Goal: Browse casually

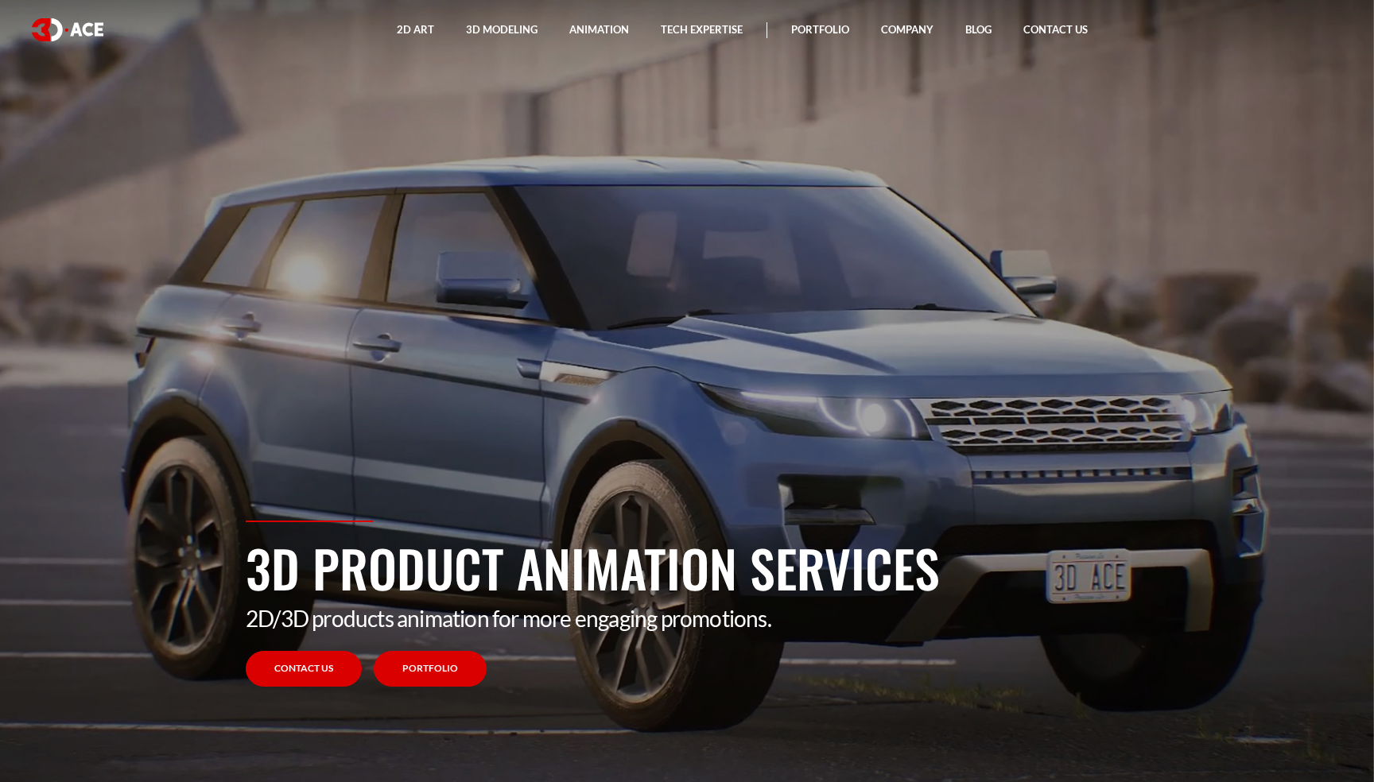
click at [415, 680] on link "Portfolio" at bounding box center [430, 669] width 113 height 36
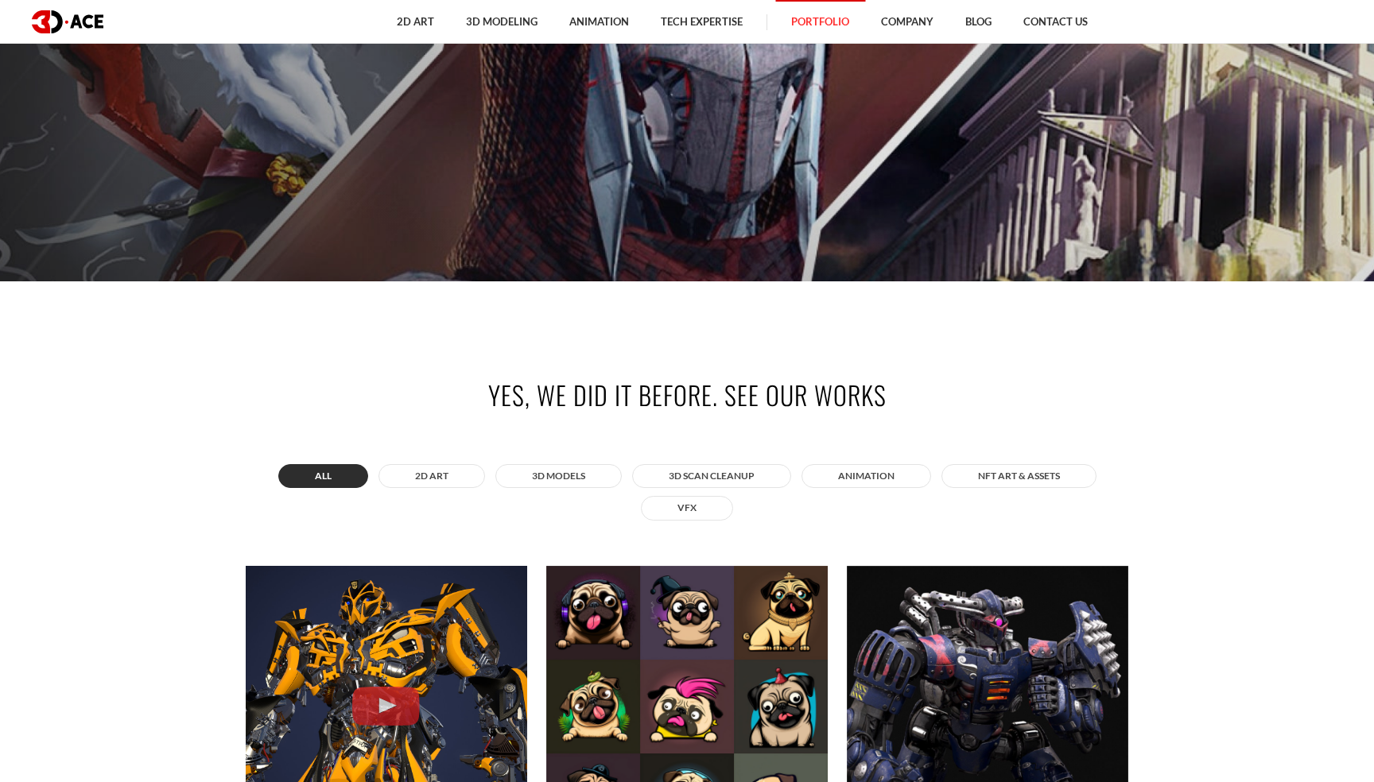
scroll to position [785, 0]
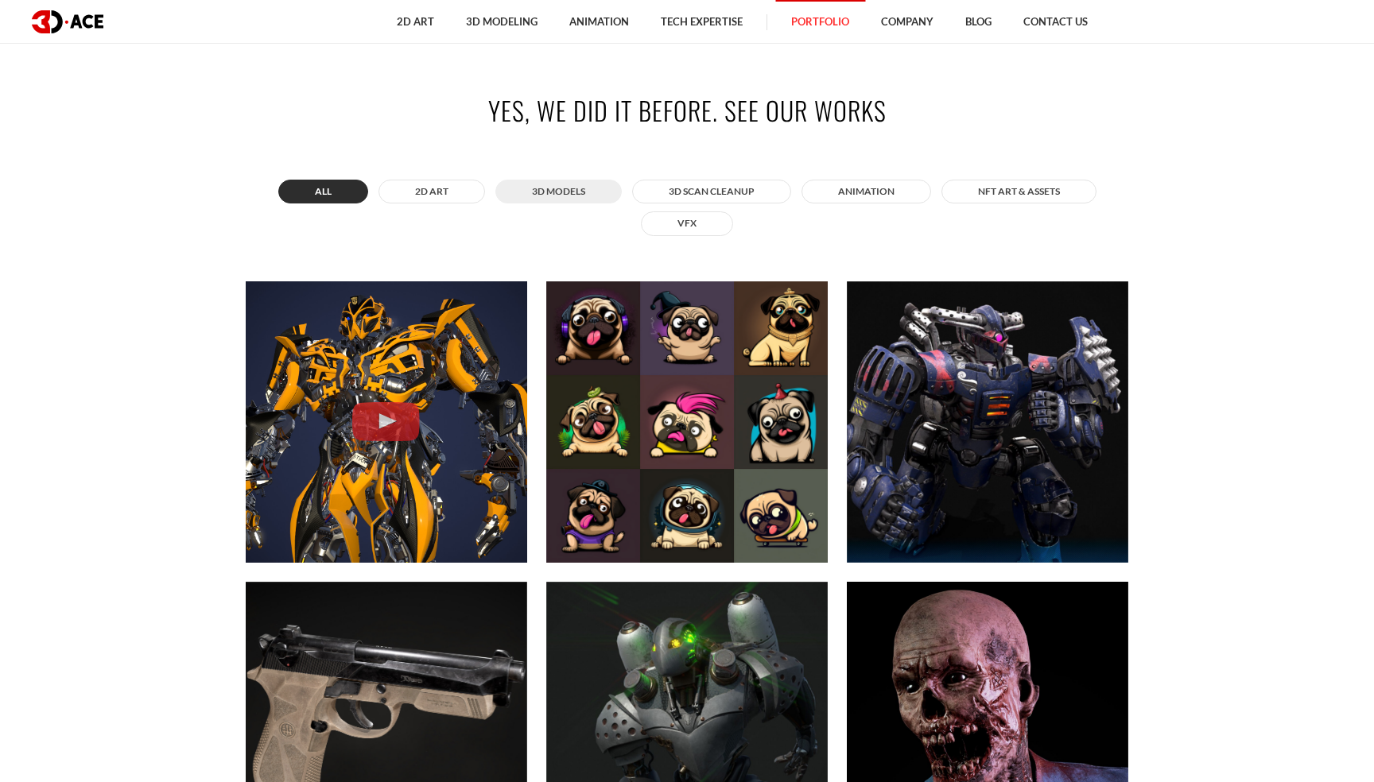
click at [567, 191] on button "3D MODELS" at bounding box center [558, 192] width 126 height 24
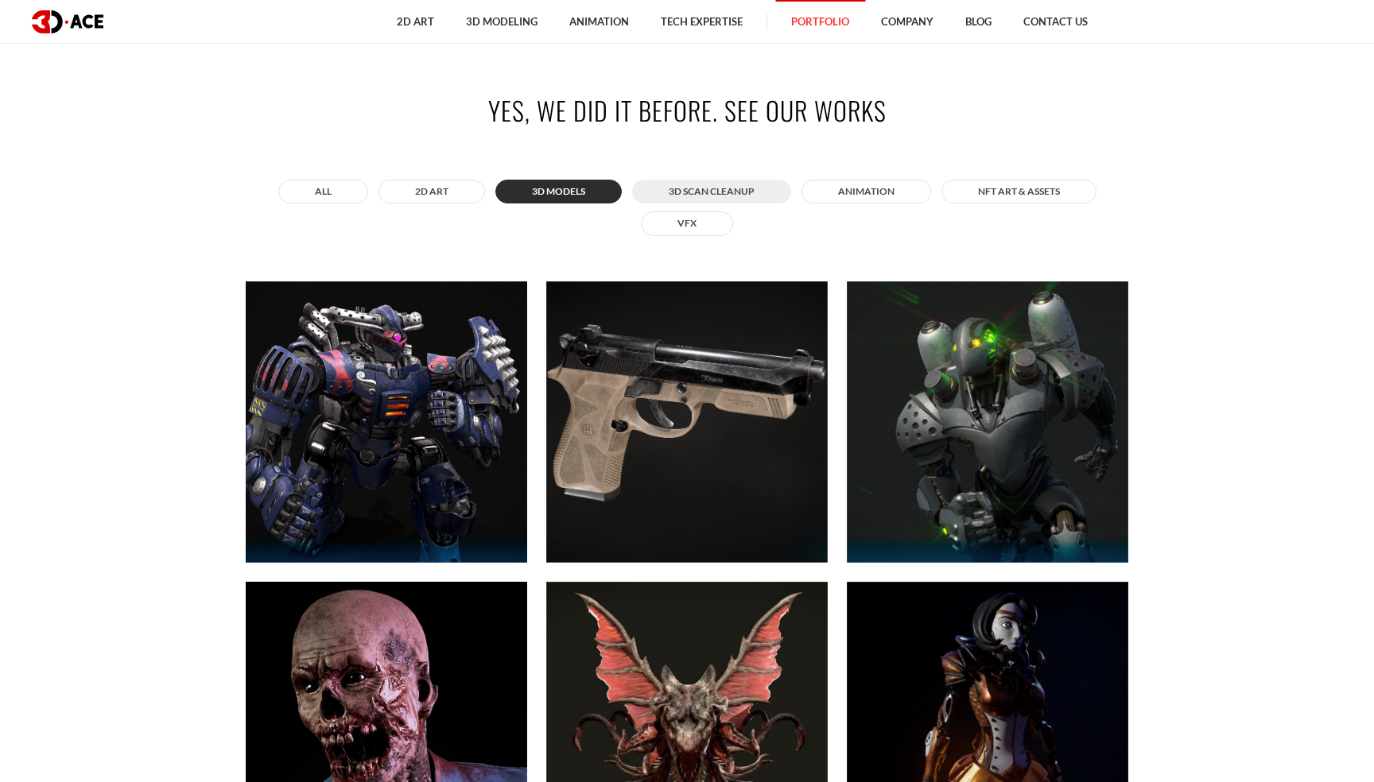
click at [739, 200] on button "3D Scan Cleanup" at bounding box center [711, 192] width 159 height 24
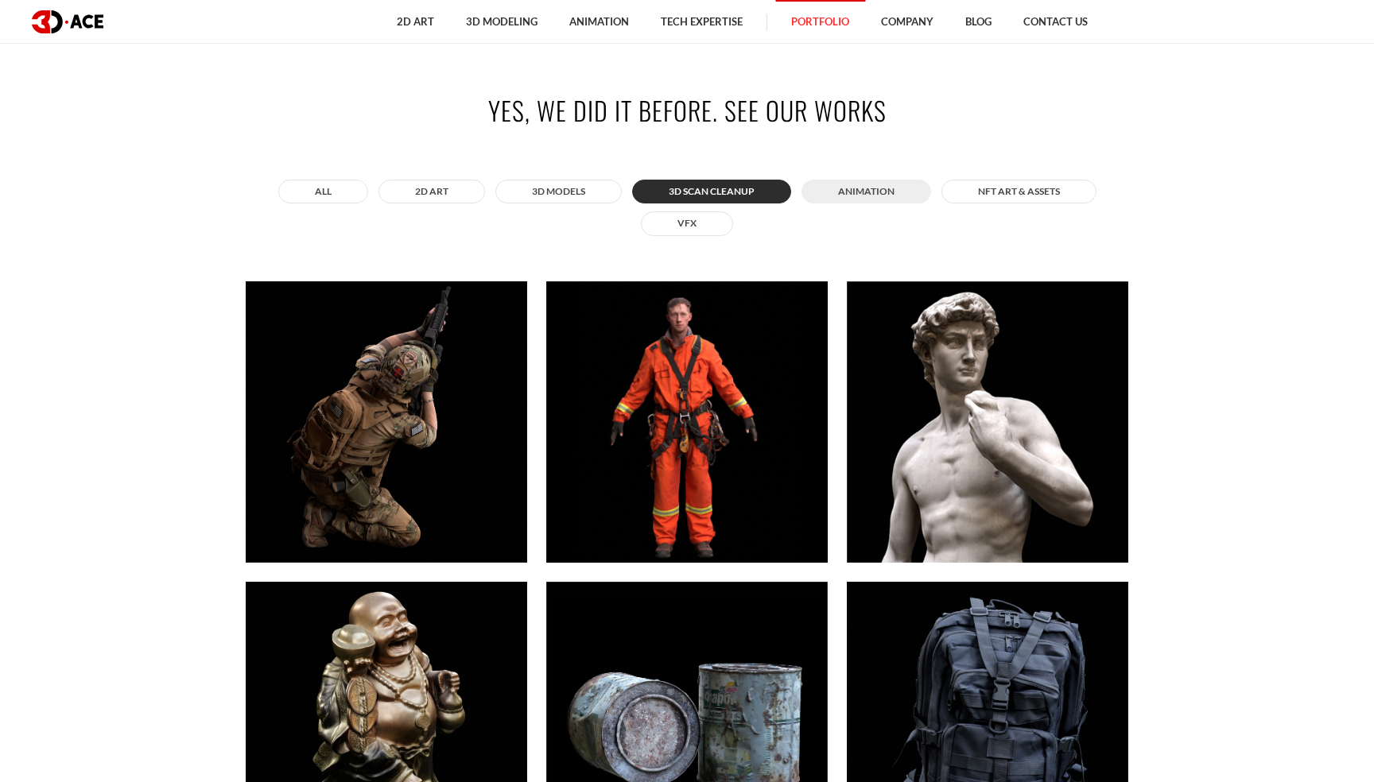
click at [853, 195] on button "ANIMATION" at bounding box center [866, 192] width 130 height 24
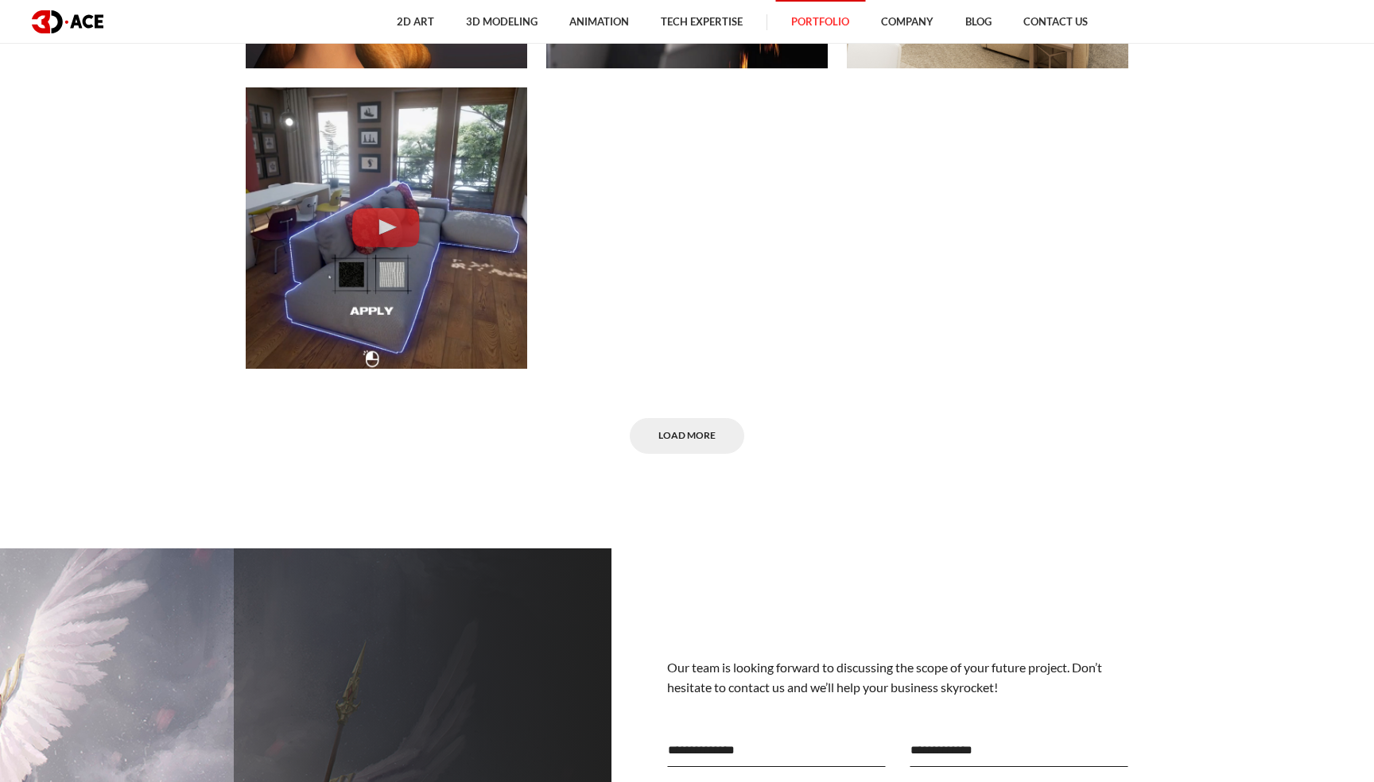
scroll to position [1674, 0]
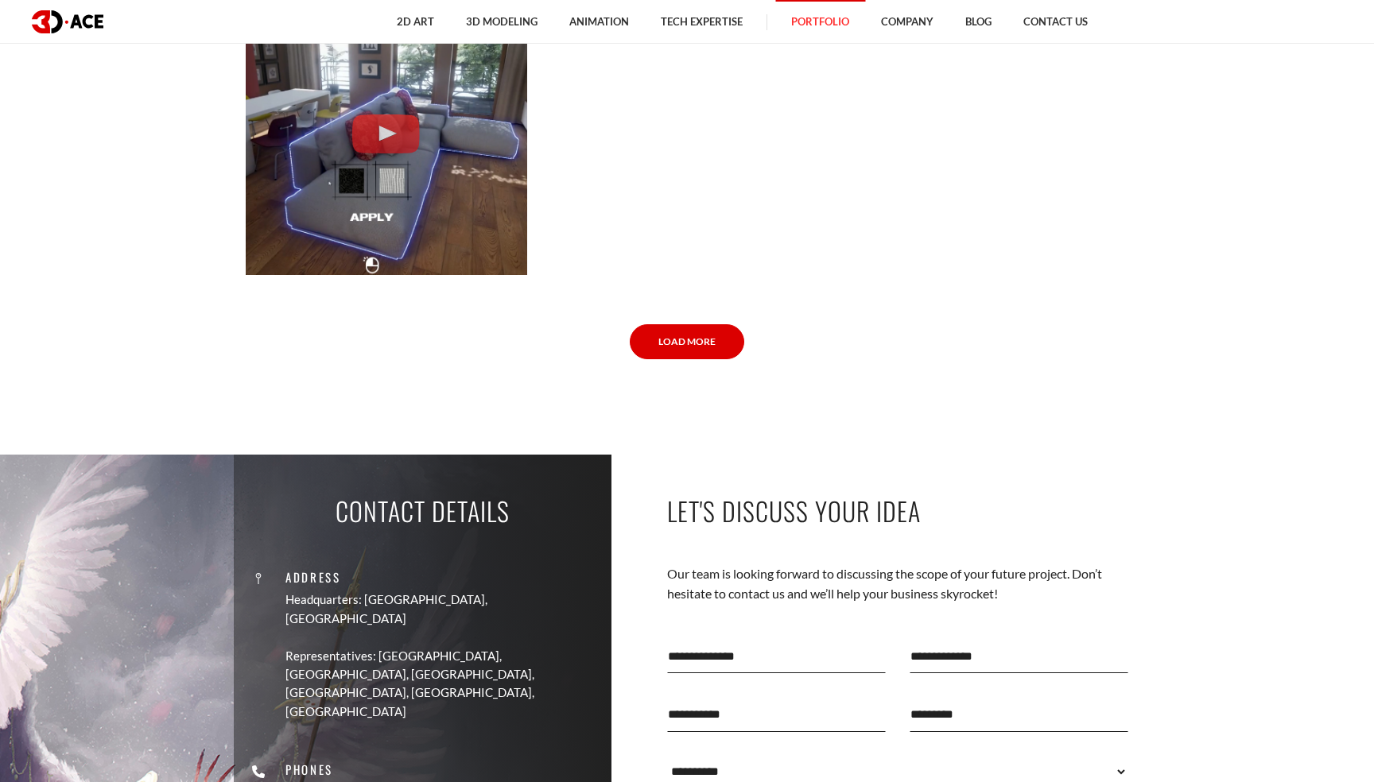
click at [695, 334] on link "Load More" at bounding box center [687, 342] width 114 height 36
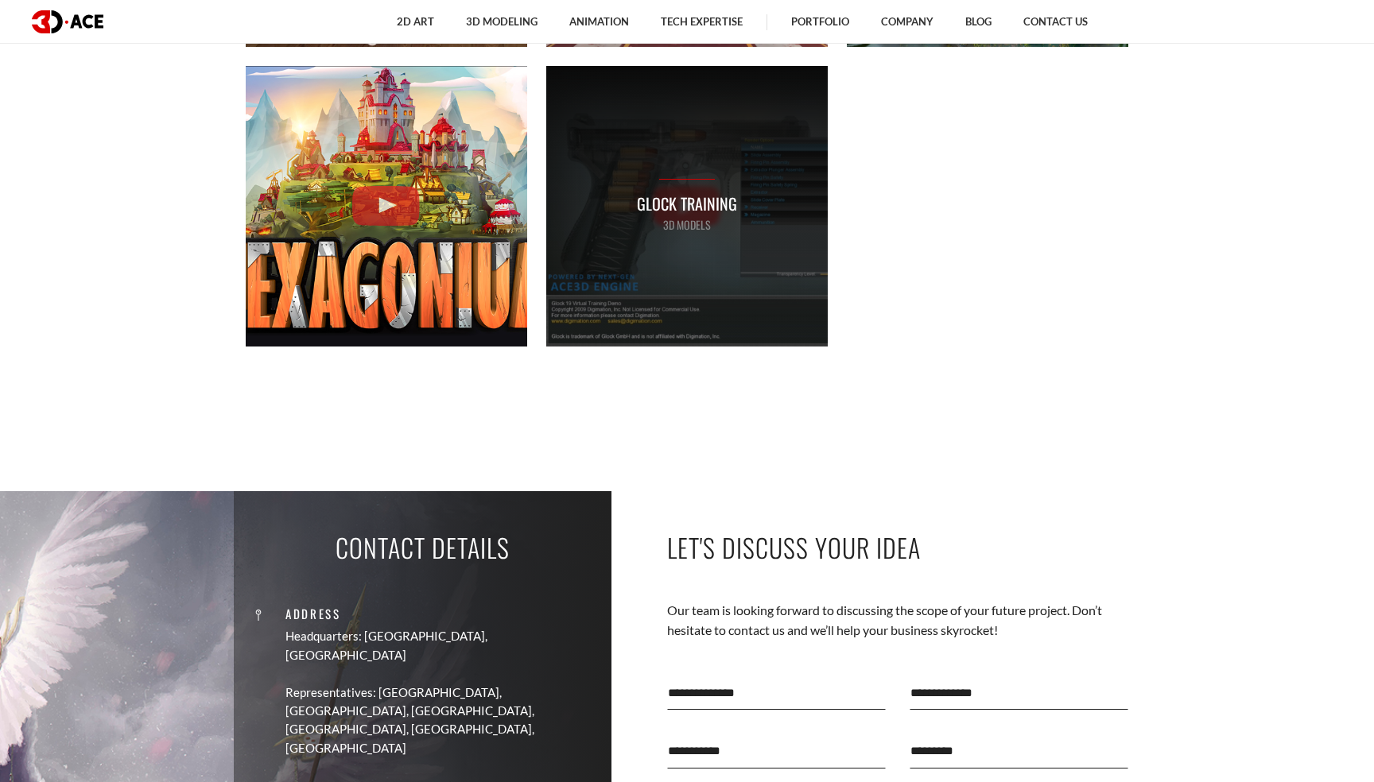
scroll to position [1902, 0]
click at [674, 209] on p "Glock Training" at bounding box center [687, 204] width 100 height 25
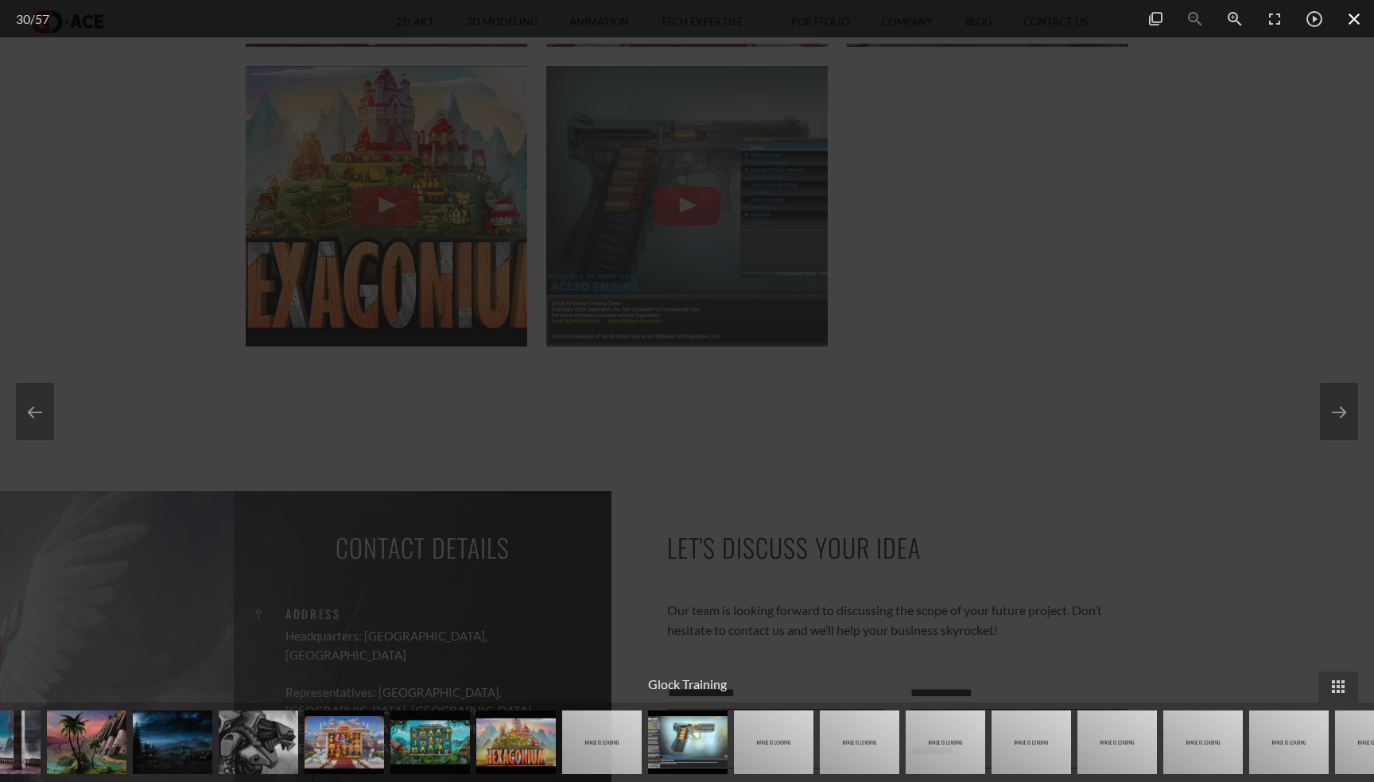
click at [1358, 24] on span at bounding box center [1354, 18] width 40 height 37
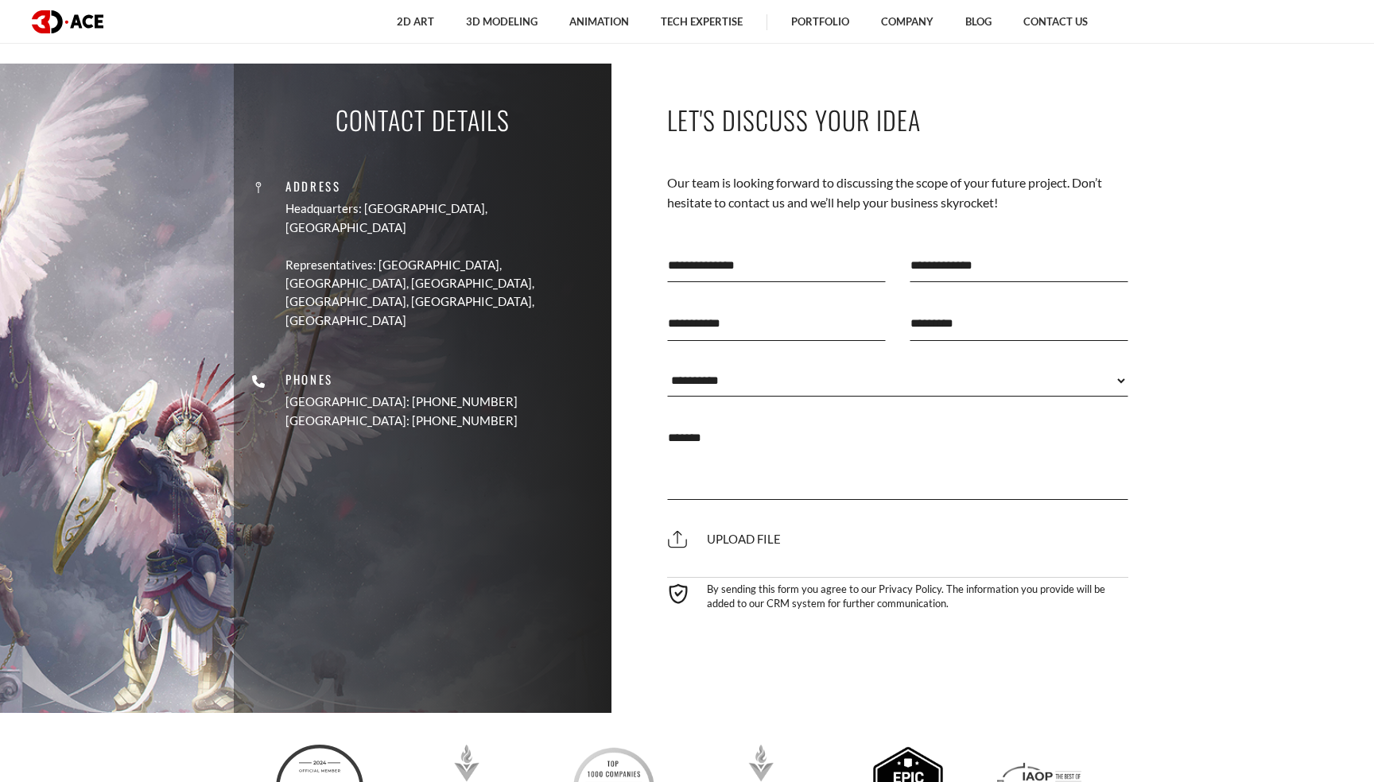
scroll to position [2413, 0]
